Goal: Register for event/course

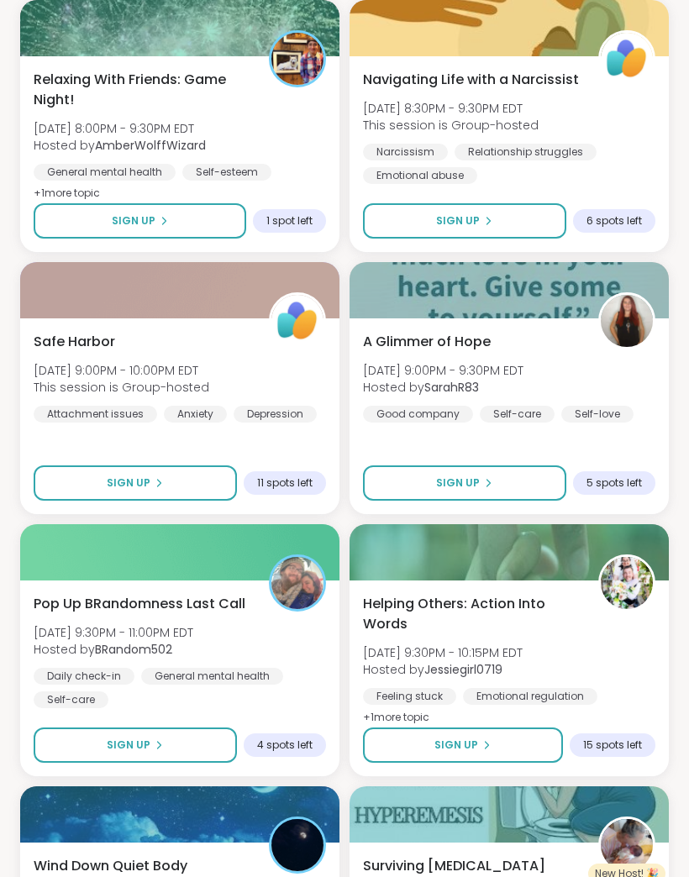
scroll to position [2491, 0]
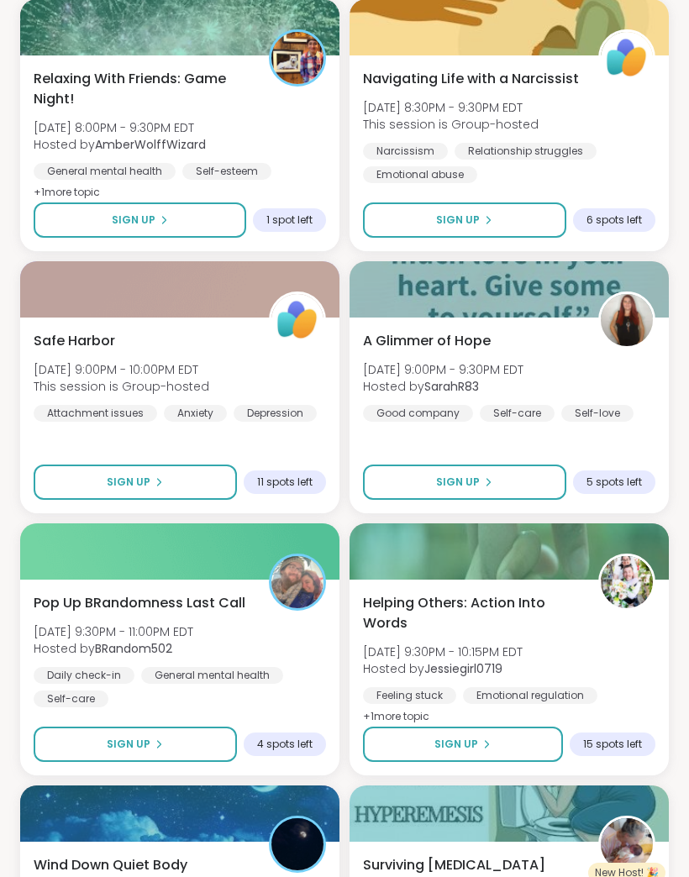
click at [193, 192] on div "Relaxing With Friends: Game Night! [DATE] 8:00PM - 9:30PM EDT Hosted by AmberWo…" at bounding box center [179, 153] width 319 height 196
click at [192, 221] on button "Sign Up" at bounding box center [140, 220] width 213 height 35
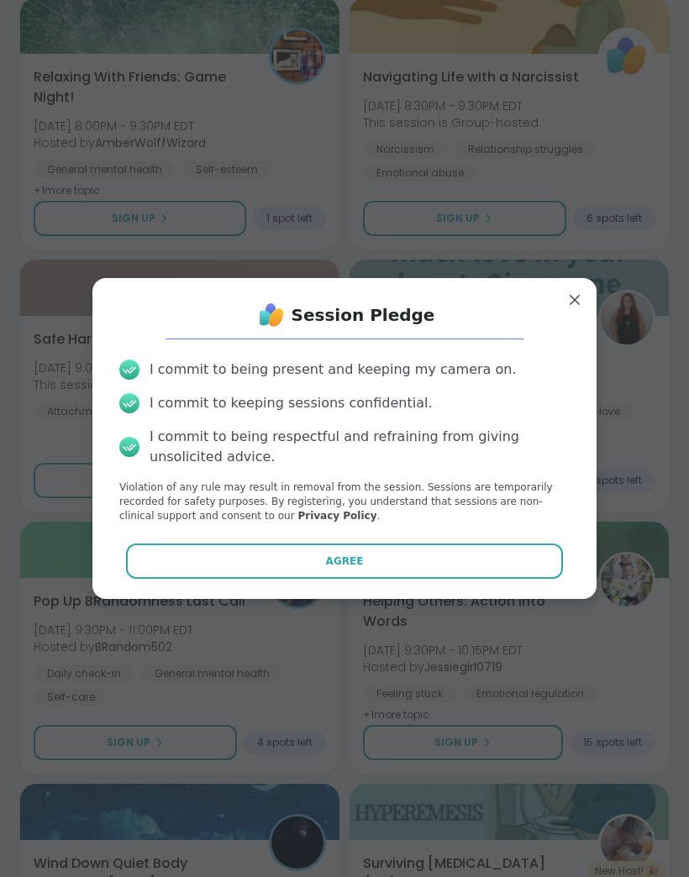
scroll to position [2495, 0]
click at [411, 579] on button "Agree" at bounding box center [345, 561] width 438 height 35
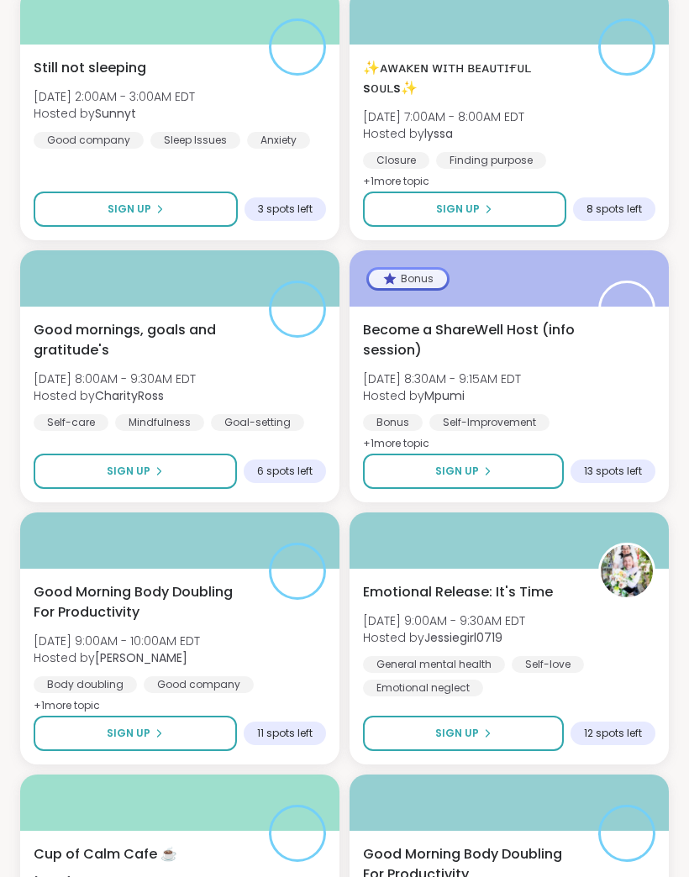
scroll to position [4075, 0]
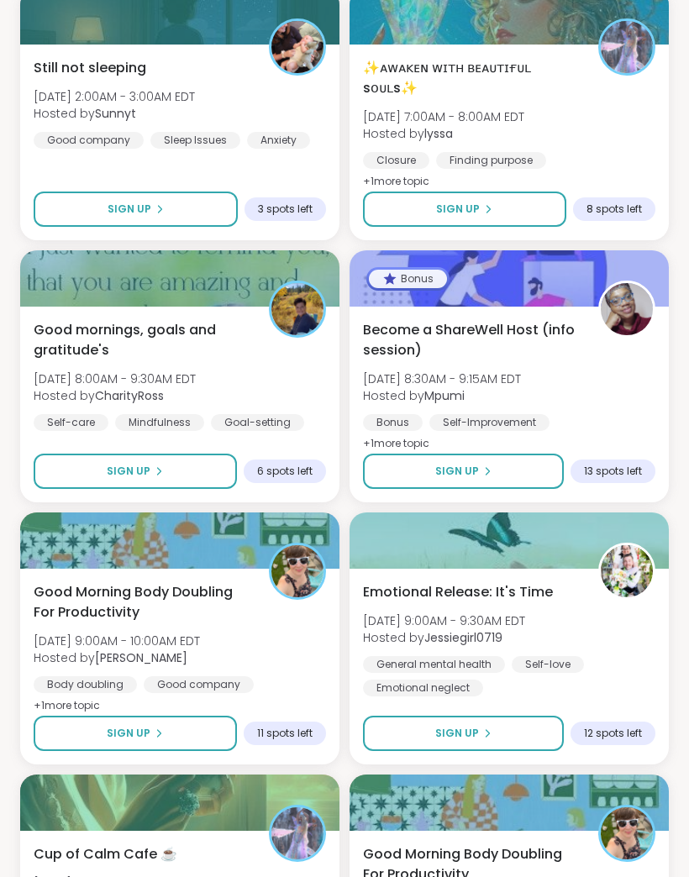
click at [191, 475] on button "Sign Up" at bounding box center [135, 471] width 203 height 35
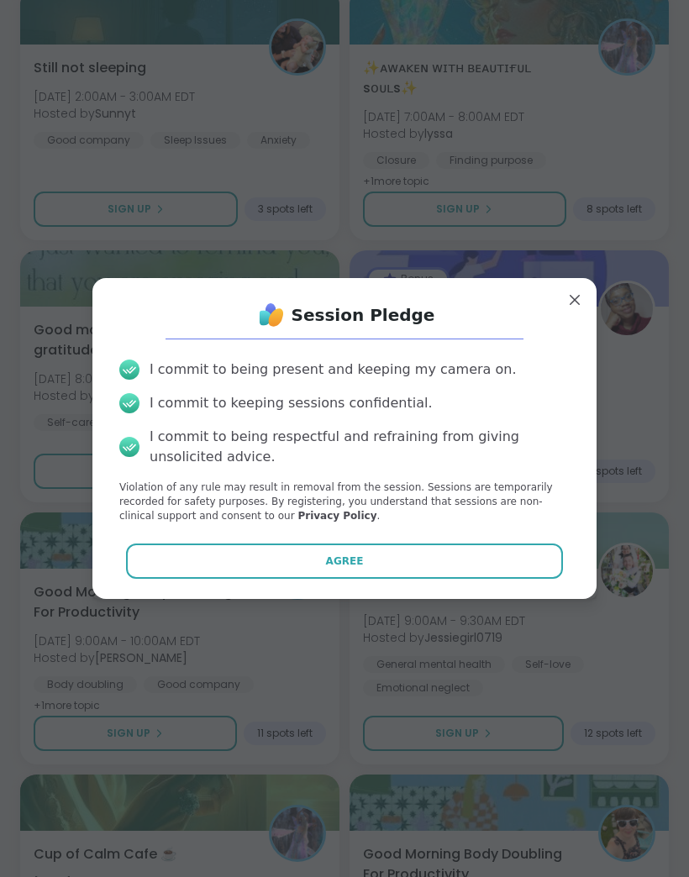
click at [370, 579] on button "Agree" at bounding box center [345, 561] width 438 height 35
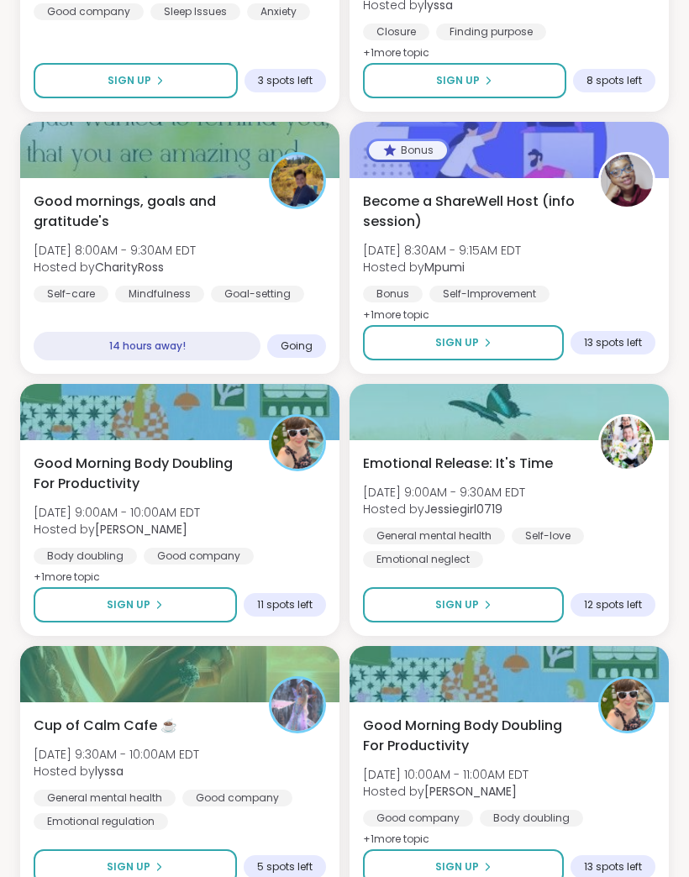
scroll to position [4237, 0]
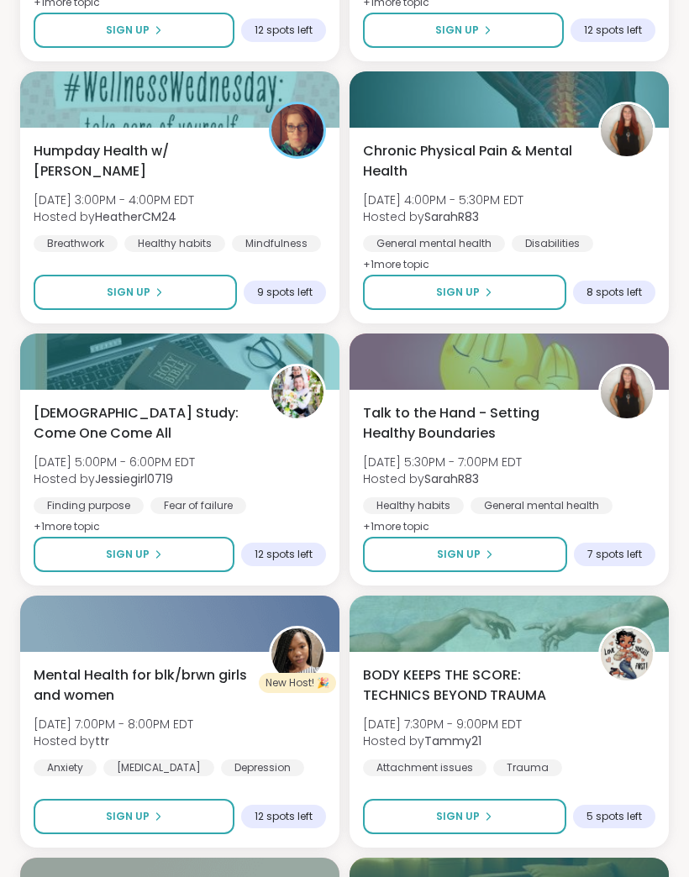
scroll to position [6876, 0]
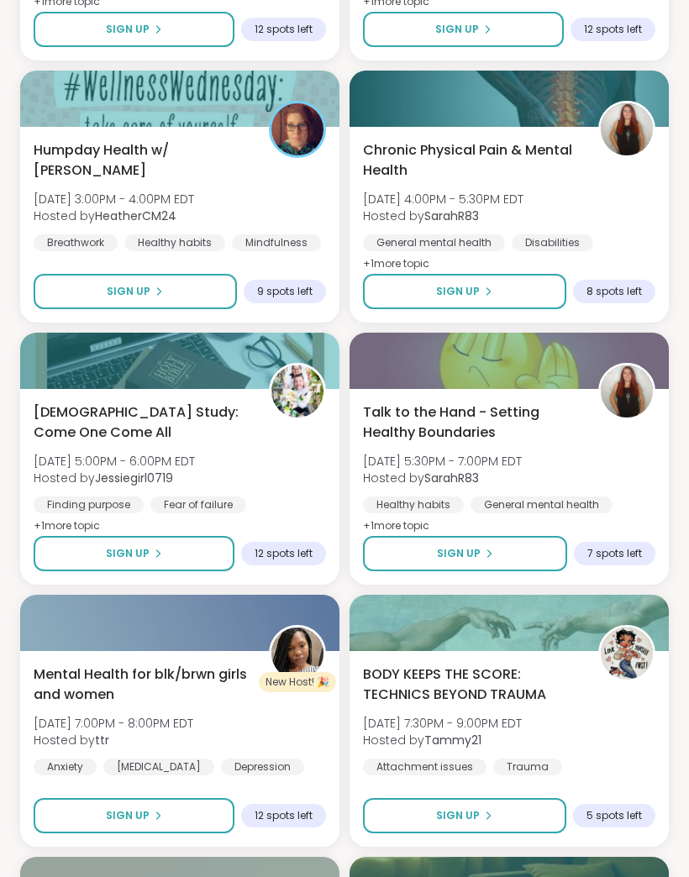
click at [533, 569] on button "Sign Up" at bounding box center [465, 553] width 204 height 35
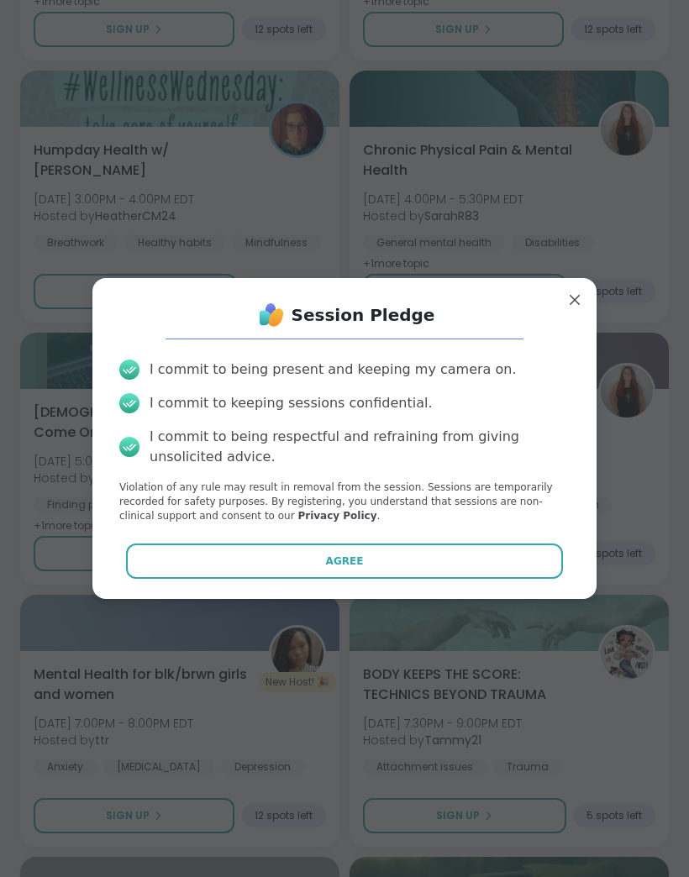
click at [520, 579] on button "Agree" at bounding box center [345, 561] width 438 height 35
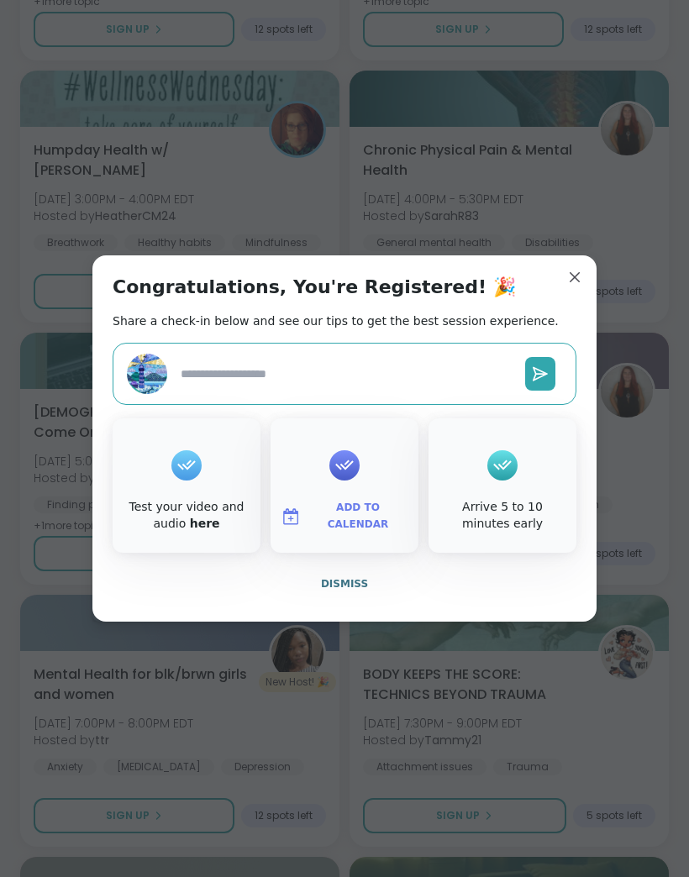
type textarea "*"
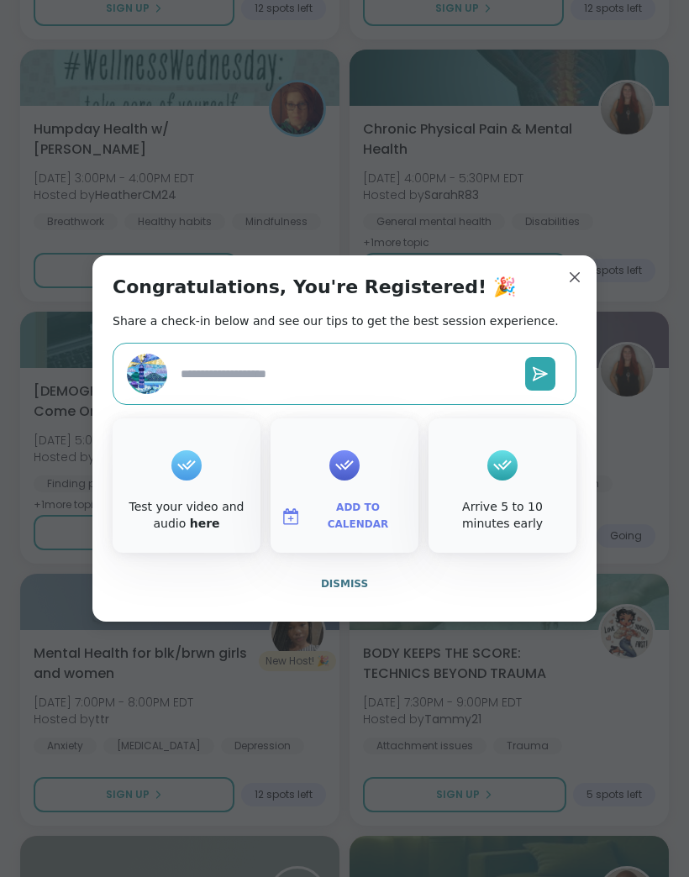
scroll to position [6896, 0]
click at [554, 319] on div "Congratulations, You're Registered! 🎉 Share a check-in below and see our tips t…" at bounding box center [344, 438] width 504 height 366
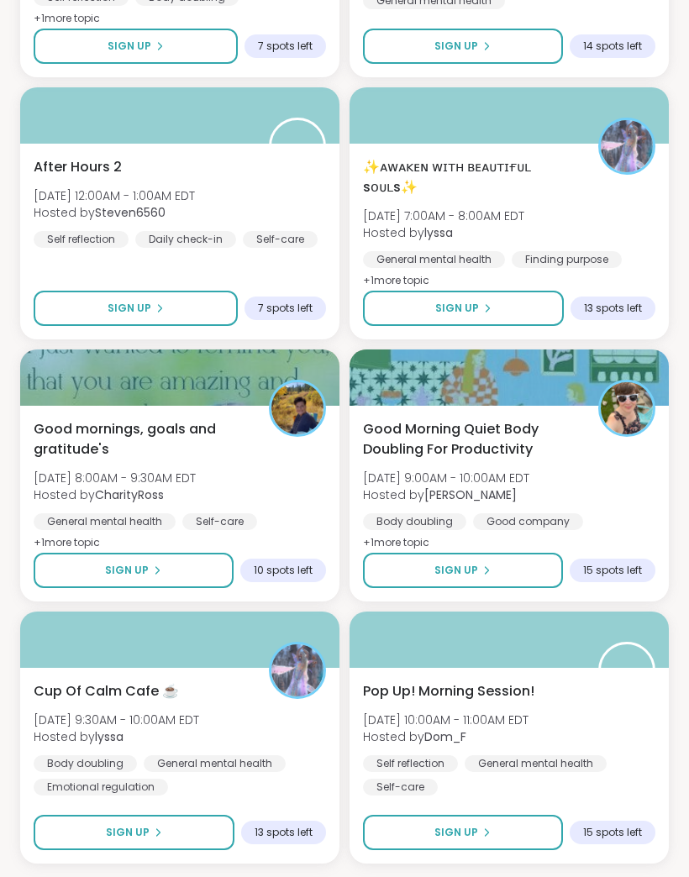
scroll to position [8956, 0]
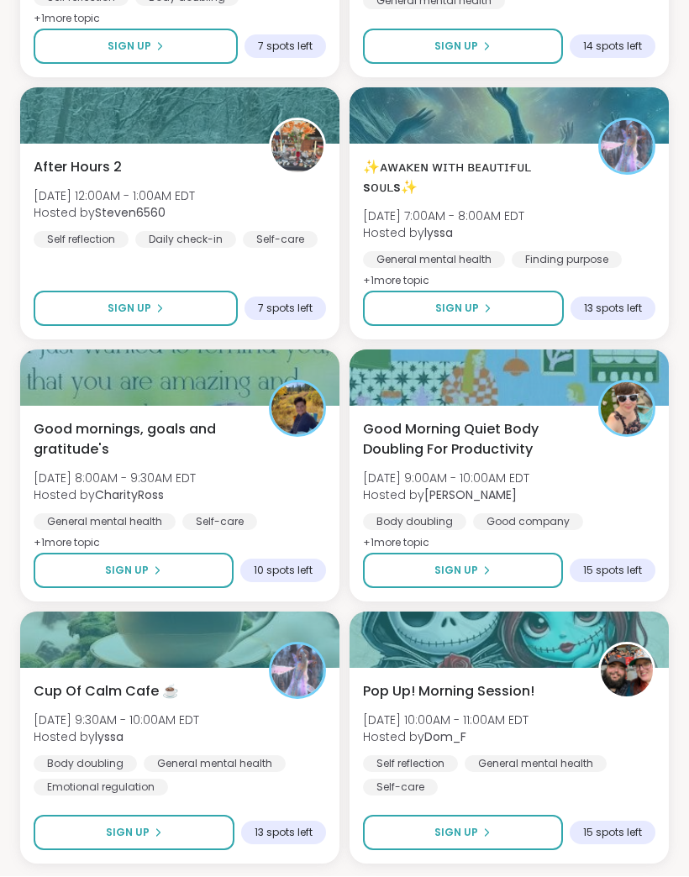
click at [207, 580] on button "Sign Up" at bounding box center [134, 571] width 200 height 35
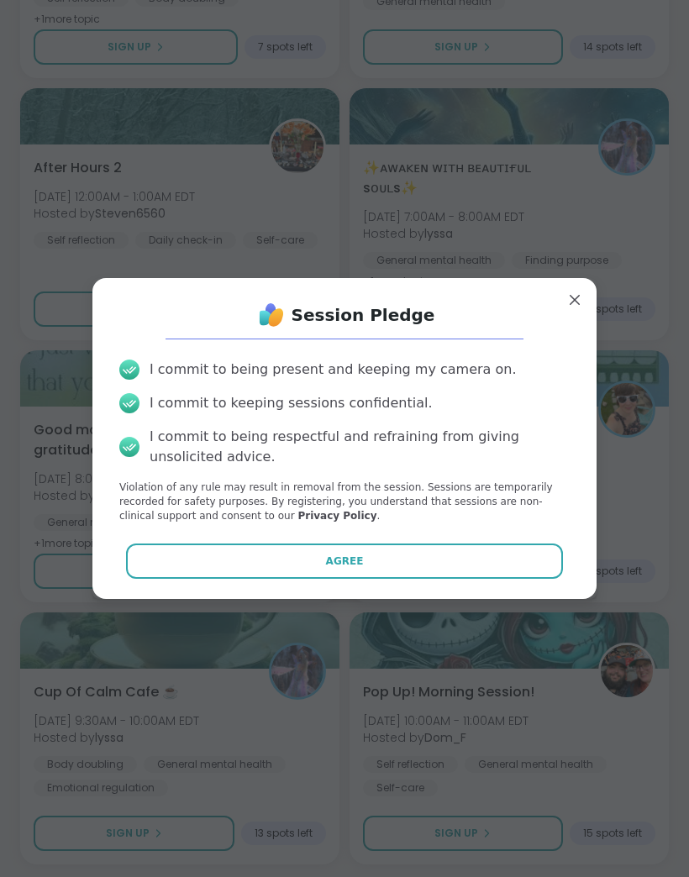
click at [422, 579] on button "Agree" at bounding box center [345, 561] width 438 height 35
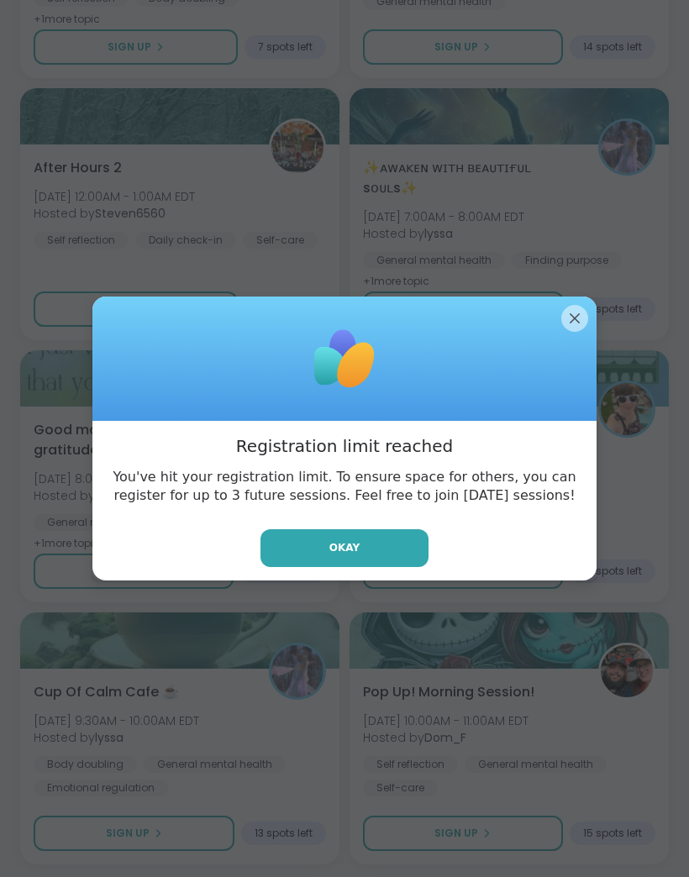
click at [588, 346] on div at bounding box center [344, 359] width 504 height 124
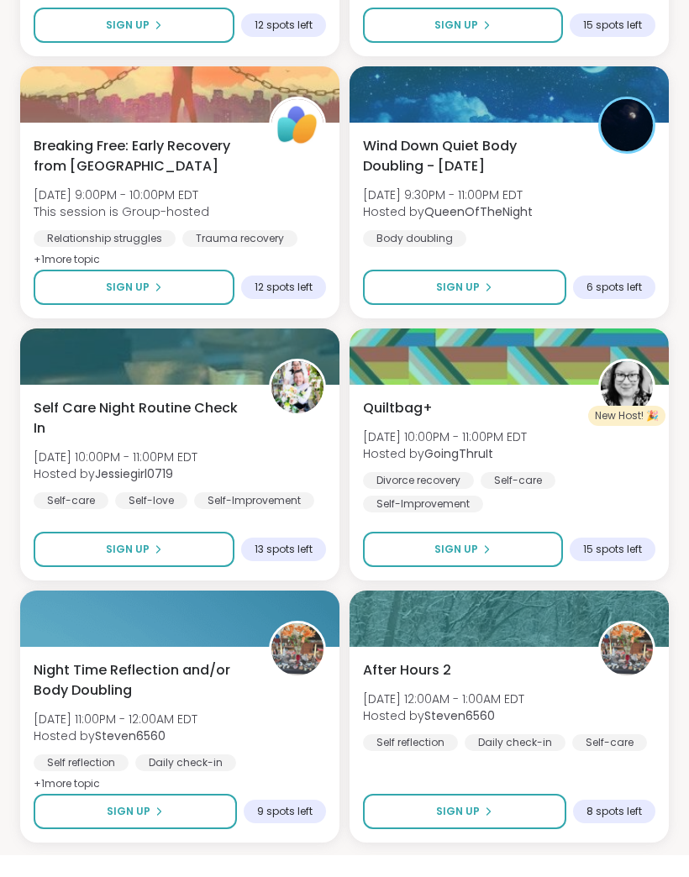
scroll to position [13675, 0]
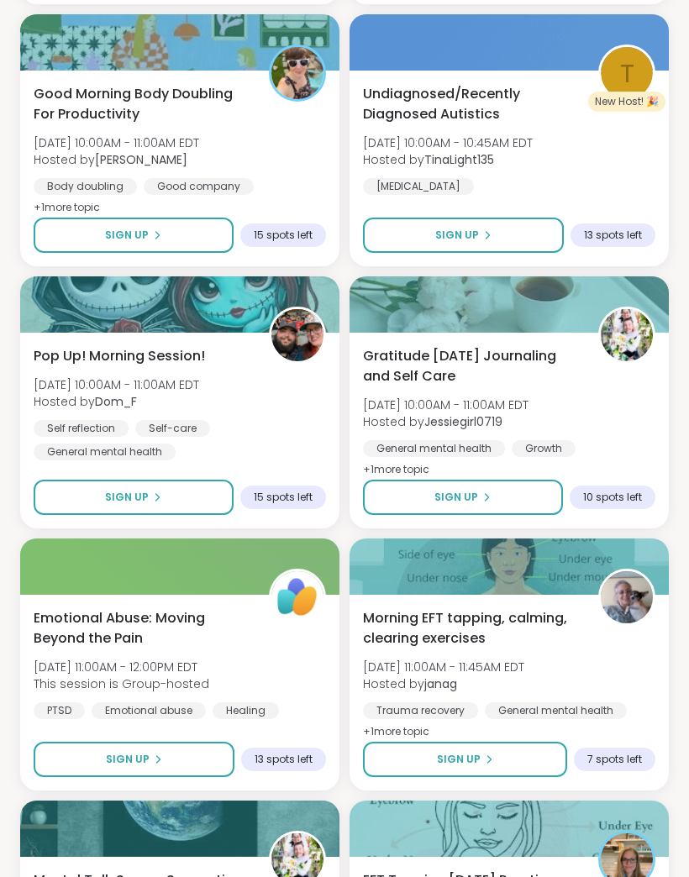
scroll to position [15323, 0]
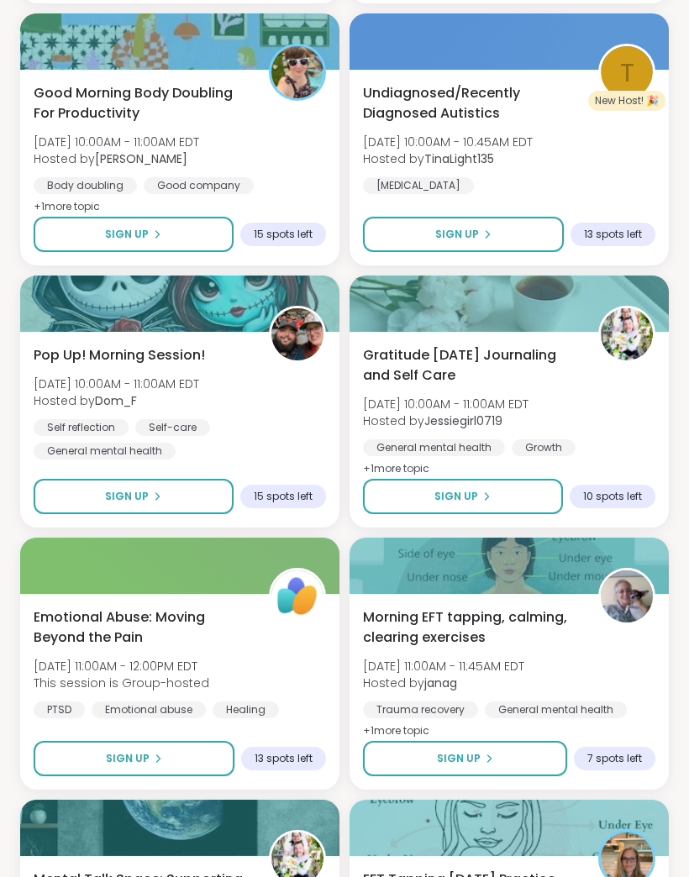
click at [516, 503] on button "Sign Up" at bounding box center [463, 496] width 200 height 35
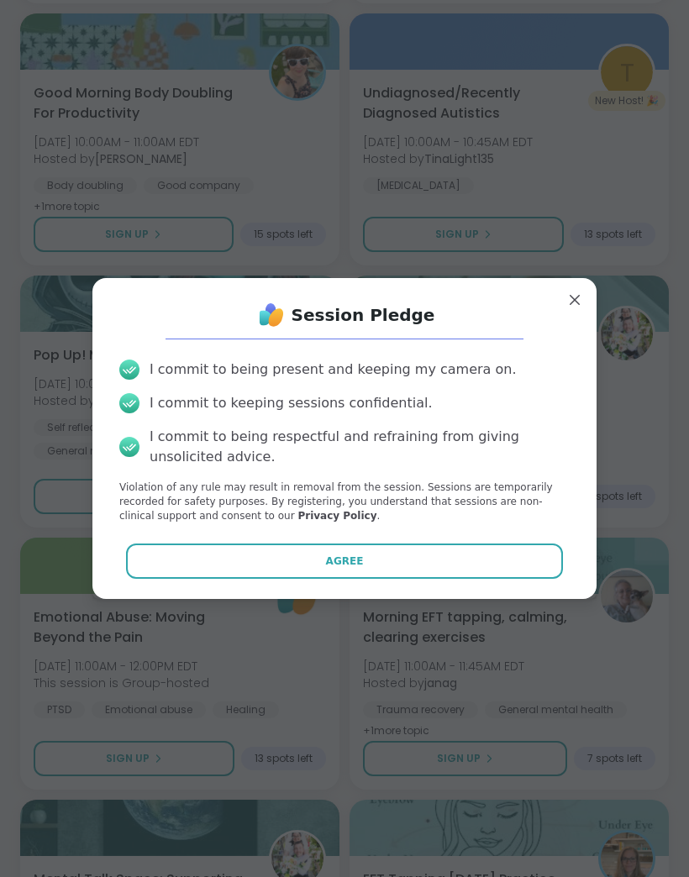
click at [481, 579] on button "Agree" at bounding box center [345, 561] width 438 height 35
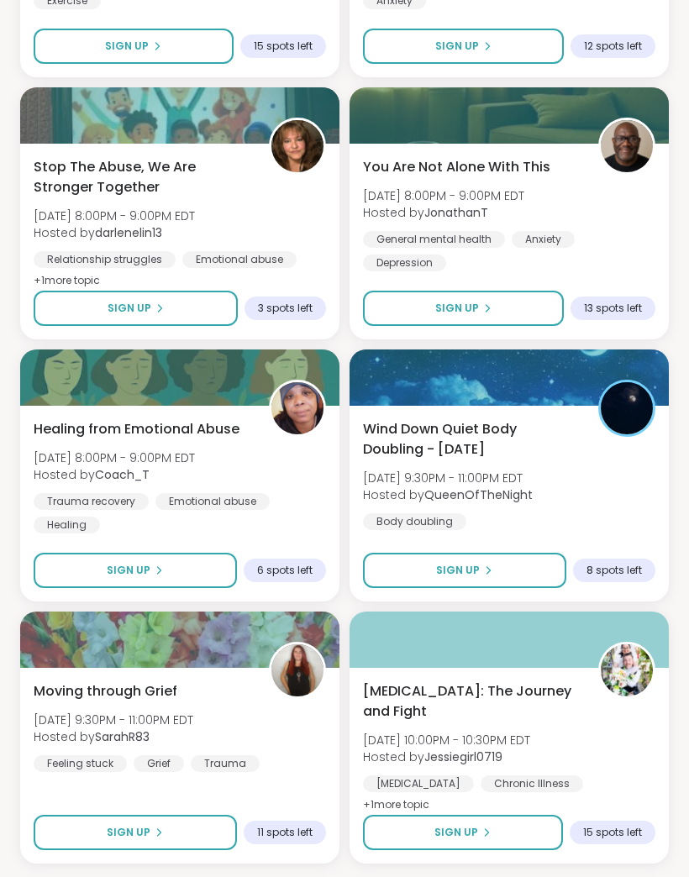
scroll to position [18395, 0]
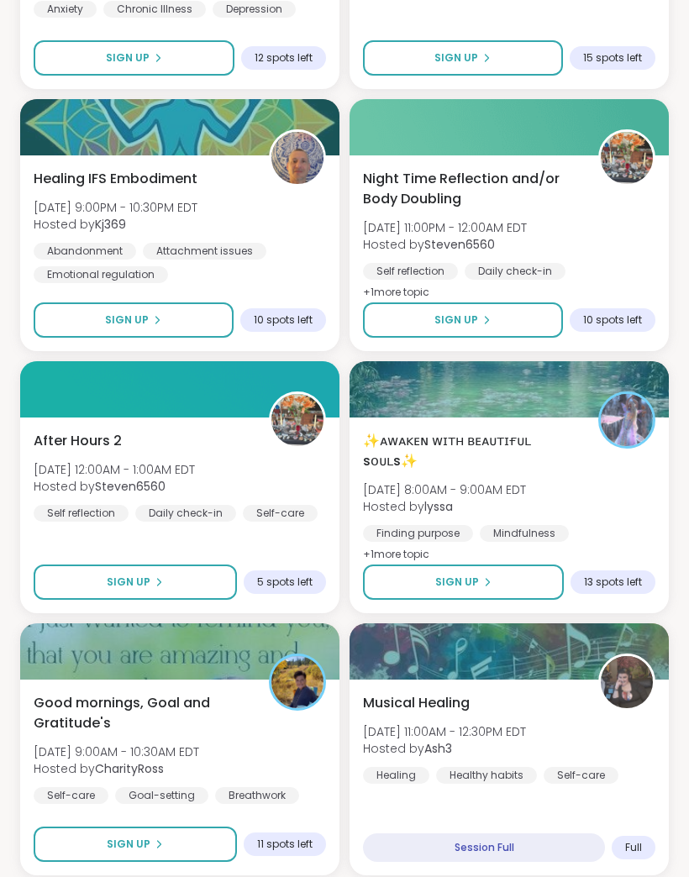
scroll to position [23113, 0]
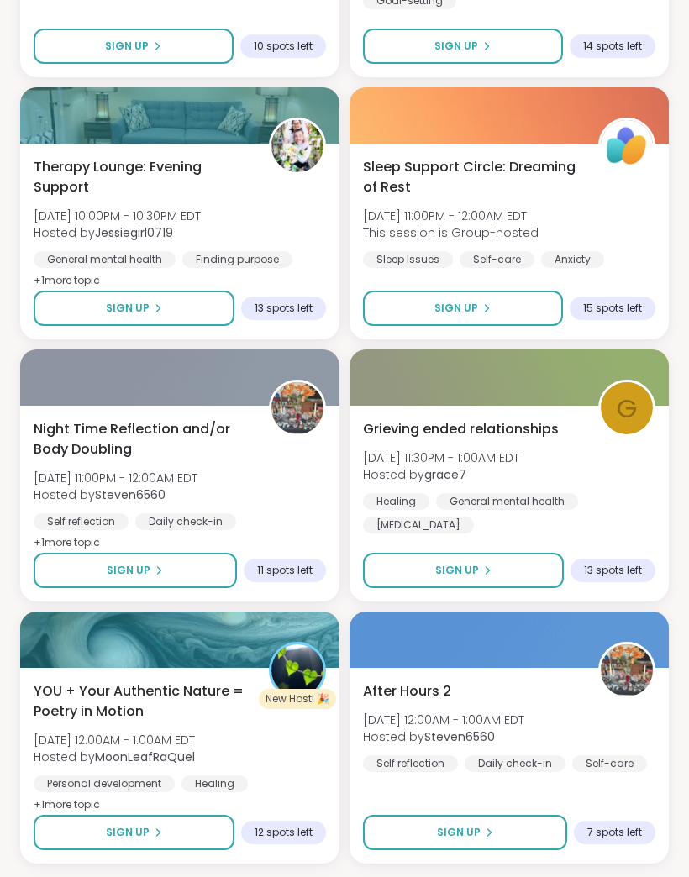
scroll to position [27833, 0]
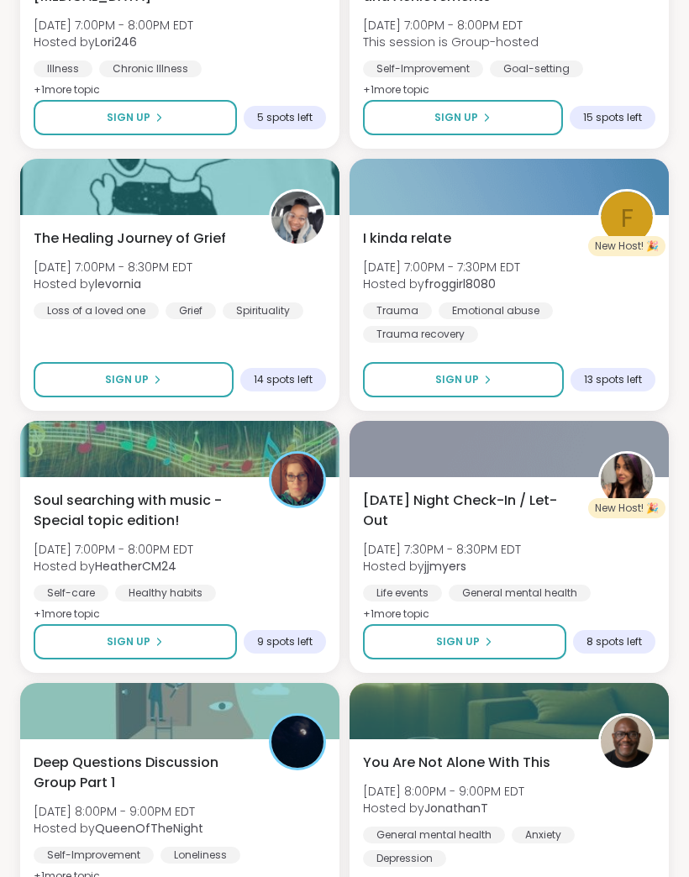
scroll to position [32475, 0]
